Goal: Information Seeking & Learning: Learn about a topic

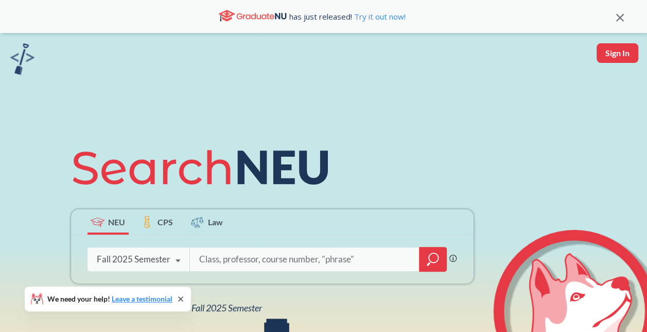
scroll to position [63, 0]
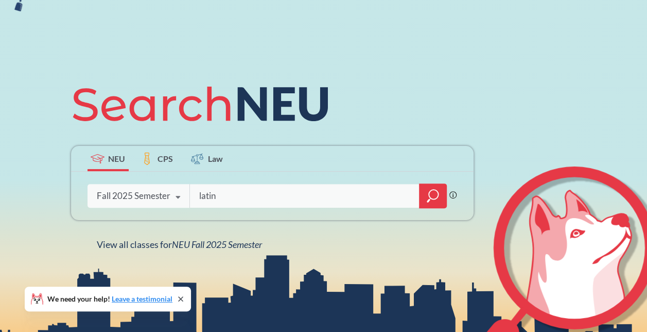
type input "latin"
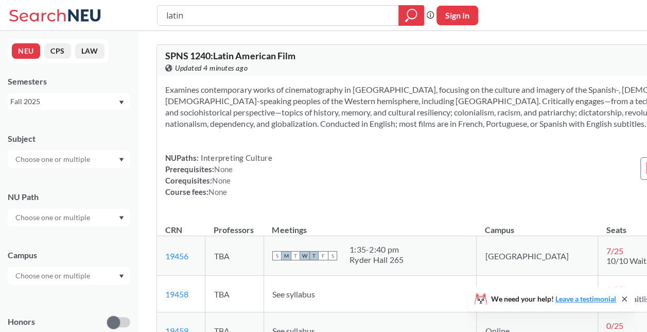
click at [443, 115] on section "Examines contemporary works of cinematography in [GEOGRAPHIC_DATA], focusing on…" at bounding box center [461, 106] width 592 height 45
click at [333, 101] on section "Examines contemporary works of cinematography in [GEOGRAPHIC_DATA], focusing on…" at bounding box center [461, 106] width 592 height 45
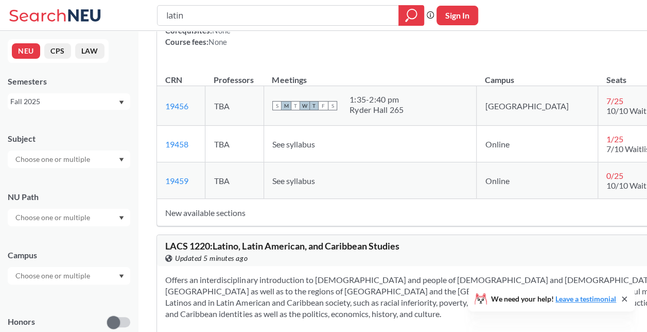
scroll to position [149, 0]
drag, startPoint x: 193, startPoint y: 115, endPoint x: 163, endPoint y: 115, distance: 29.9
click at [163, 115] on td "19456 View this section on Banner." at bounding box center [181, 106] width 48 height 40
copy link "19456"
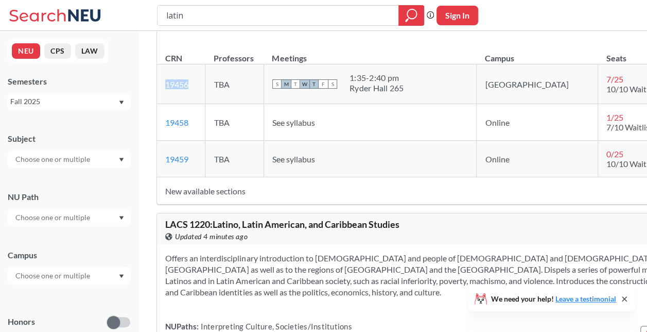
scroll to position [174, 0]
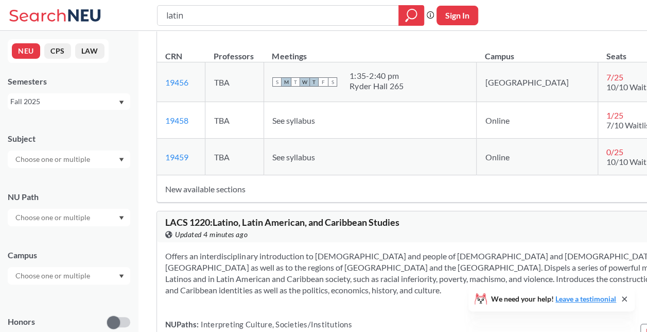
click at [285, 125] on span "See syllabus" at bounding box center [293, 120] width 43 height 10
drag, startPoint x: 285, startPoint y: 129, endPoint x: 337, endPoint y: 176, distance: 70.7
click at [337, 175] on td "See syllabus" at bounding box center [370, 157] width 213 height 37
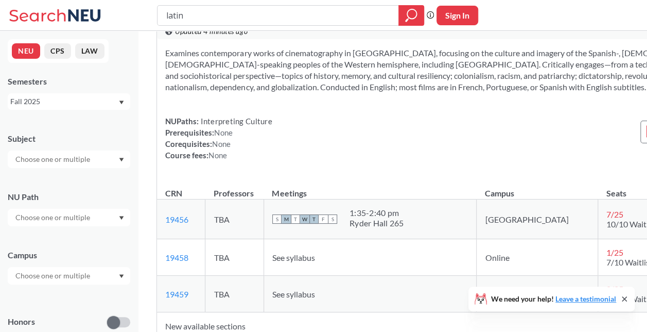
scroll to position [89, 0]
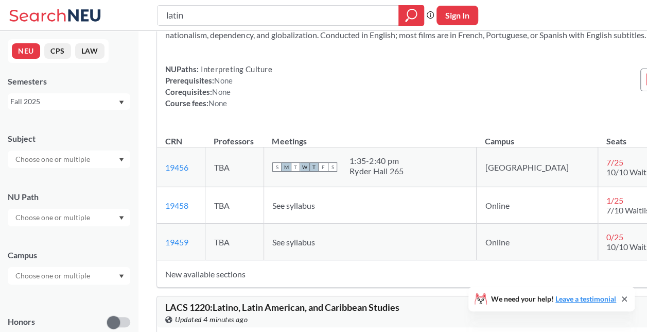
drag, startPoint x: 185, startPoint y: 215, endPoint x: 360, endPoint y: 174, distance: 179.8
click at [360, 166] on div "1:35 - 2:40 pm" at bounding box center [377, 160] width 55 height 10
drag, startPoint x: 178, startPoint y: 217, endPoint x: 419, endPoint y: 175, distance: 244.6
click at [419, 175] on td "S M T W T F S 1:35 - 2:40 pm Ryder Hall 265" at bounding box center [370, 167] width 213 height 40
click at [171, 210] on link "19458" at bounding box center [176, 205] width 23 height 10
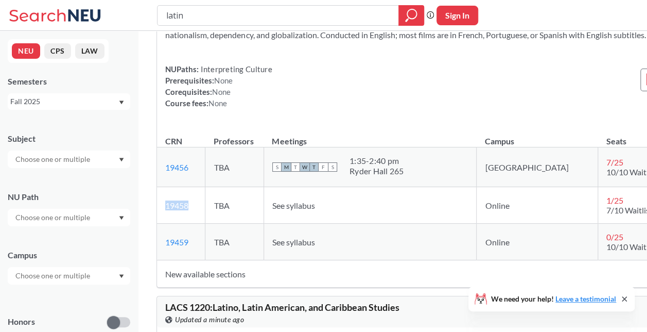
drag, startPoint x: 199, startPoint y: 213, endPoint x: 163, endPoint y: 215, distance: 35.6
click at [163, 215] on td "19458 View this section on Banner." at bounding box center [181, 205] width 48 height 37
copy link "19458"
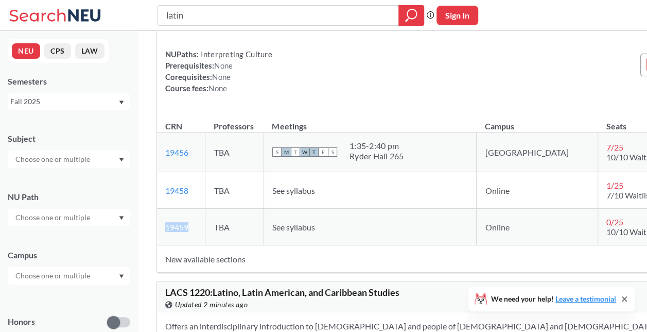
drag, startPoint x: 202, startPoint y: 240, endPoint x: 162, endPoint y: 242, distance: 40.2
click at [162, 242] on td "19459 View this section on Banner." at bounding box center [181, 227] width 48 height 37
copy link "19459"
drag, startPoint x: 194, startPoint y: 198, endPoint x: 165, endPoint y: 201, distance: 29.0
click at [165, 201] on td "19458 View this section on Banner." at bounding box center [181, 190] width 48 height 37
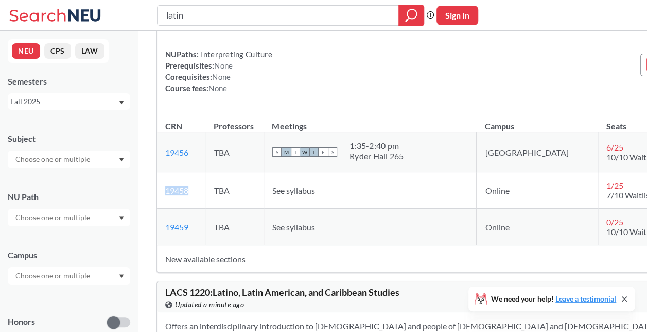
copy link "19458"
